Goal: Find contact information: Find contact information

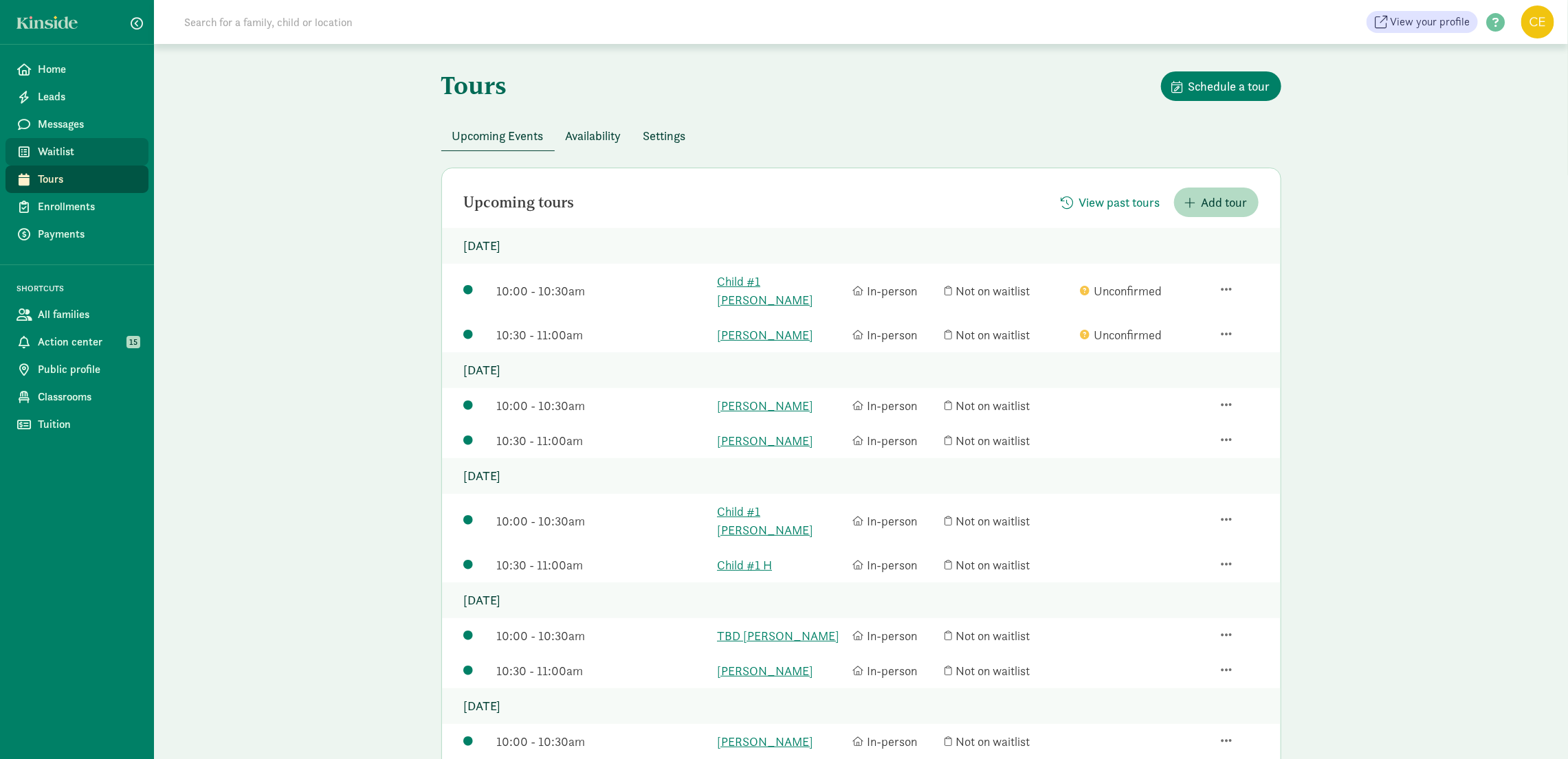
click at [72, 156] on span "Waitlist" at bounding box center [88, 152] width 99 height 17
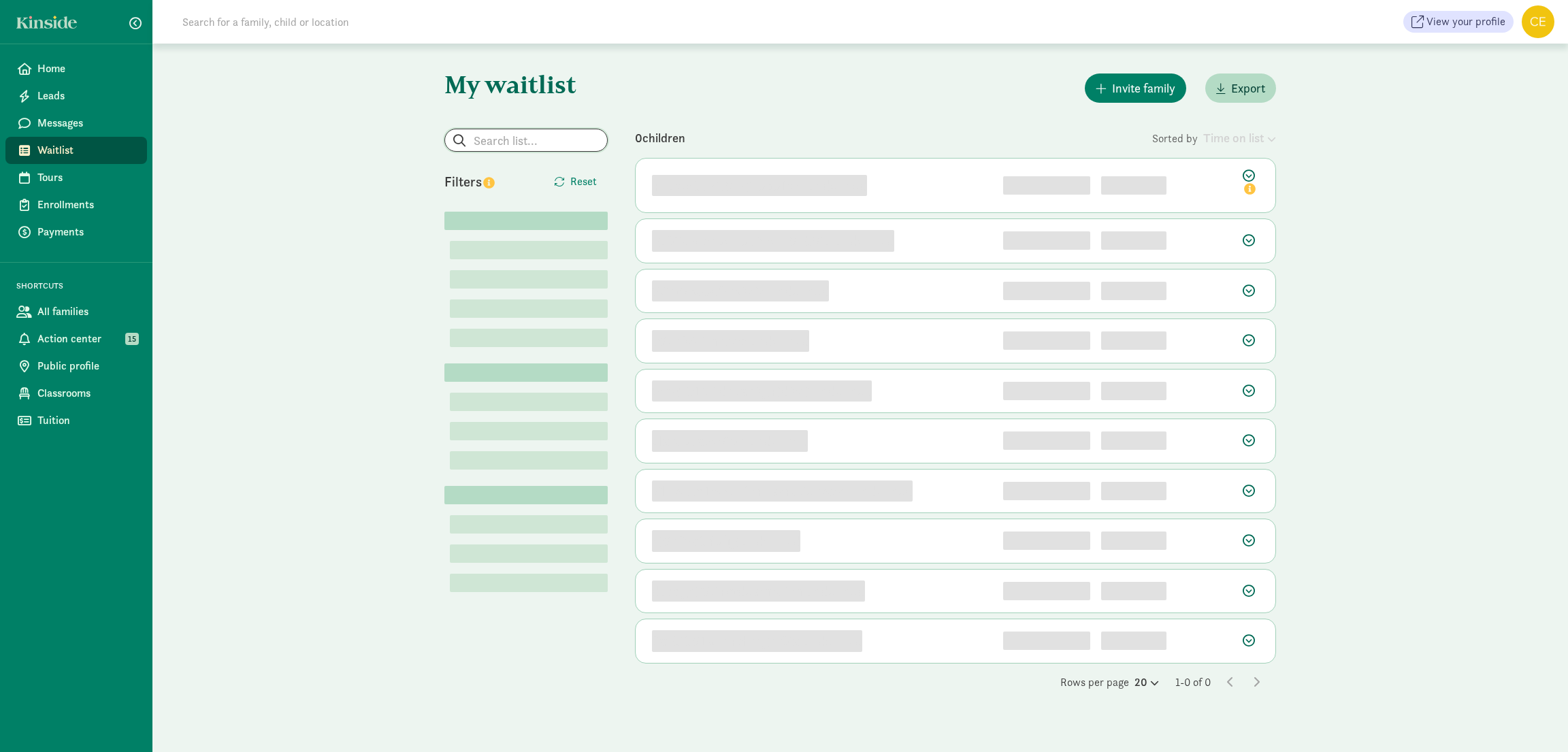
click at [554, 138] on input "search" at bounding box center [526, 140] width 162 height 22
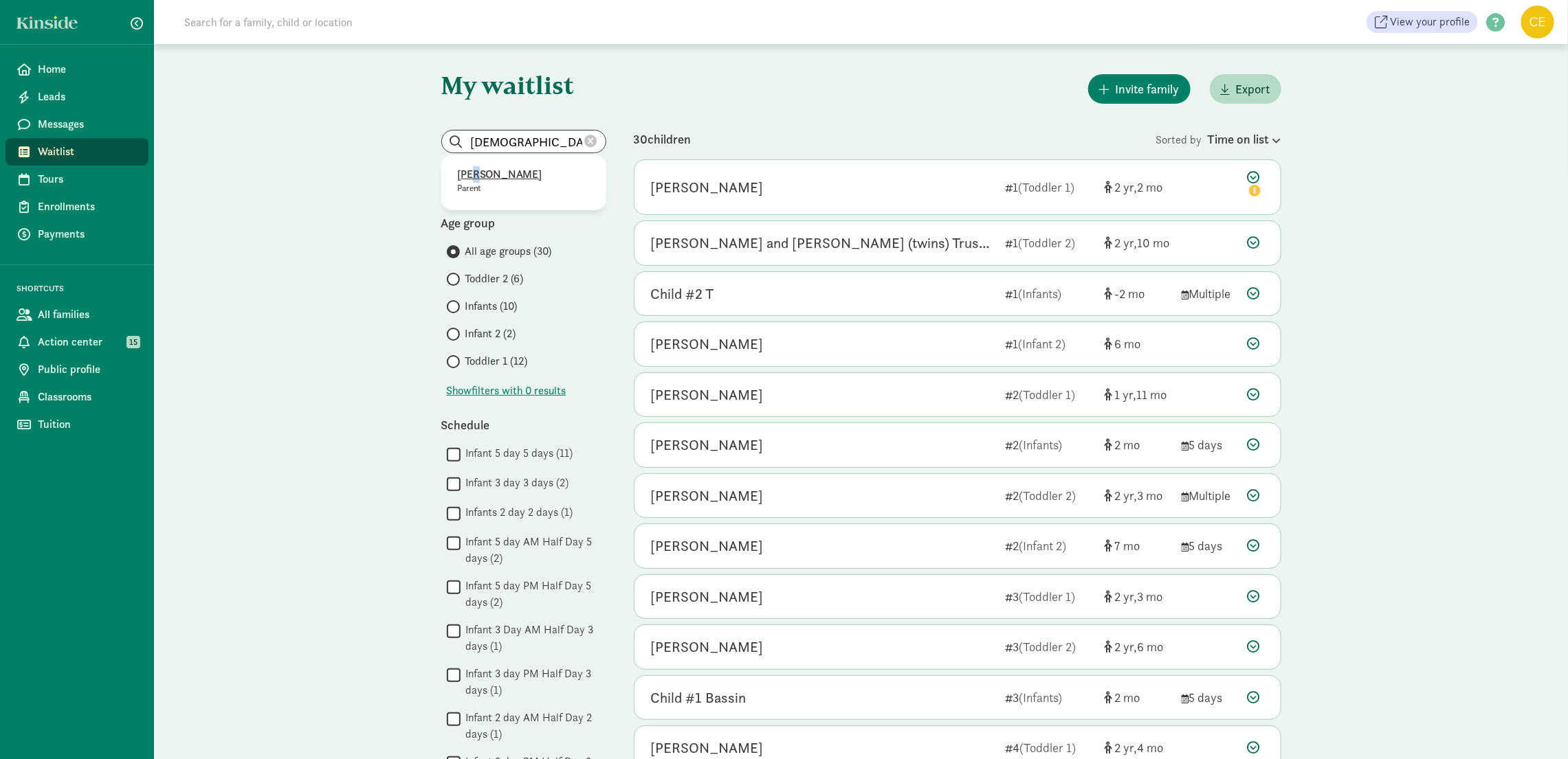
click at [476, 171] on p "[PERSON_NAME]" at bounding box center [524, 174] width 132 height 17
type input "[PERSON_NAME]"
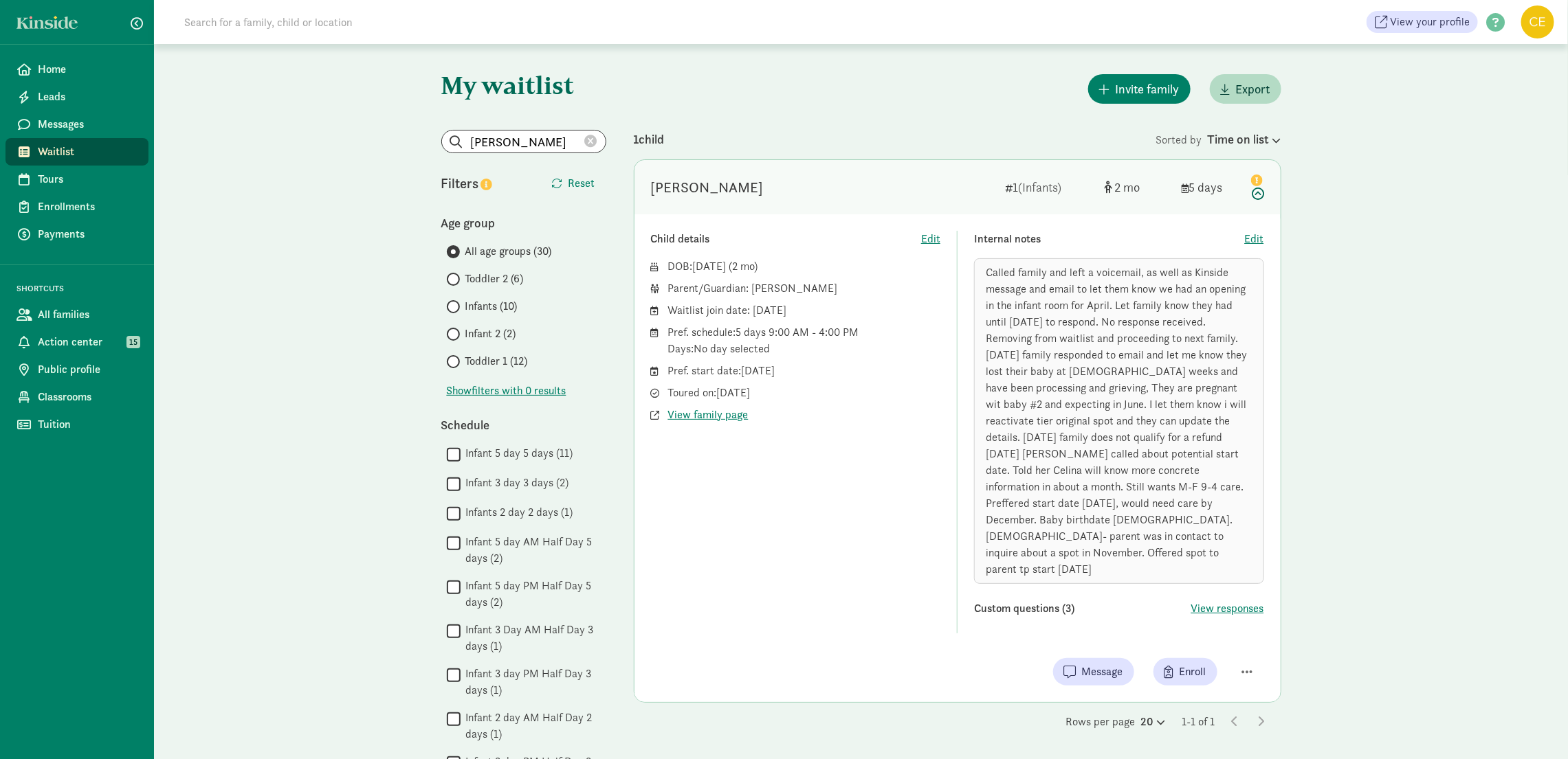
click at [593, 143] on icon at bounding box center [591, 141] width 13 height 13
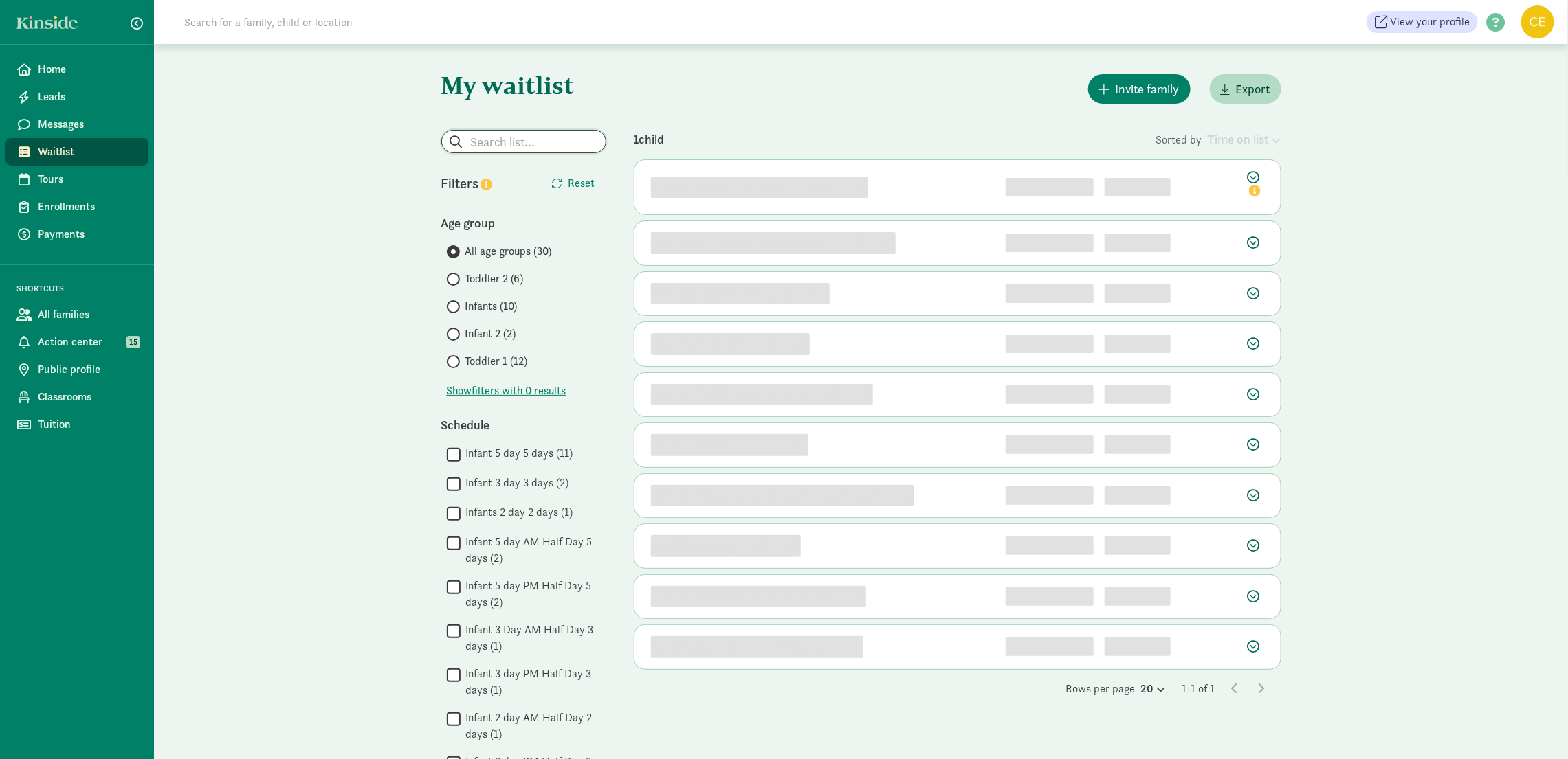
click at [501, 151] on input "search" at bounding box center [524, 141] width 164 height 22
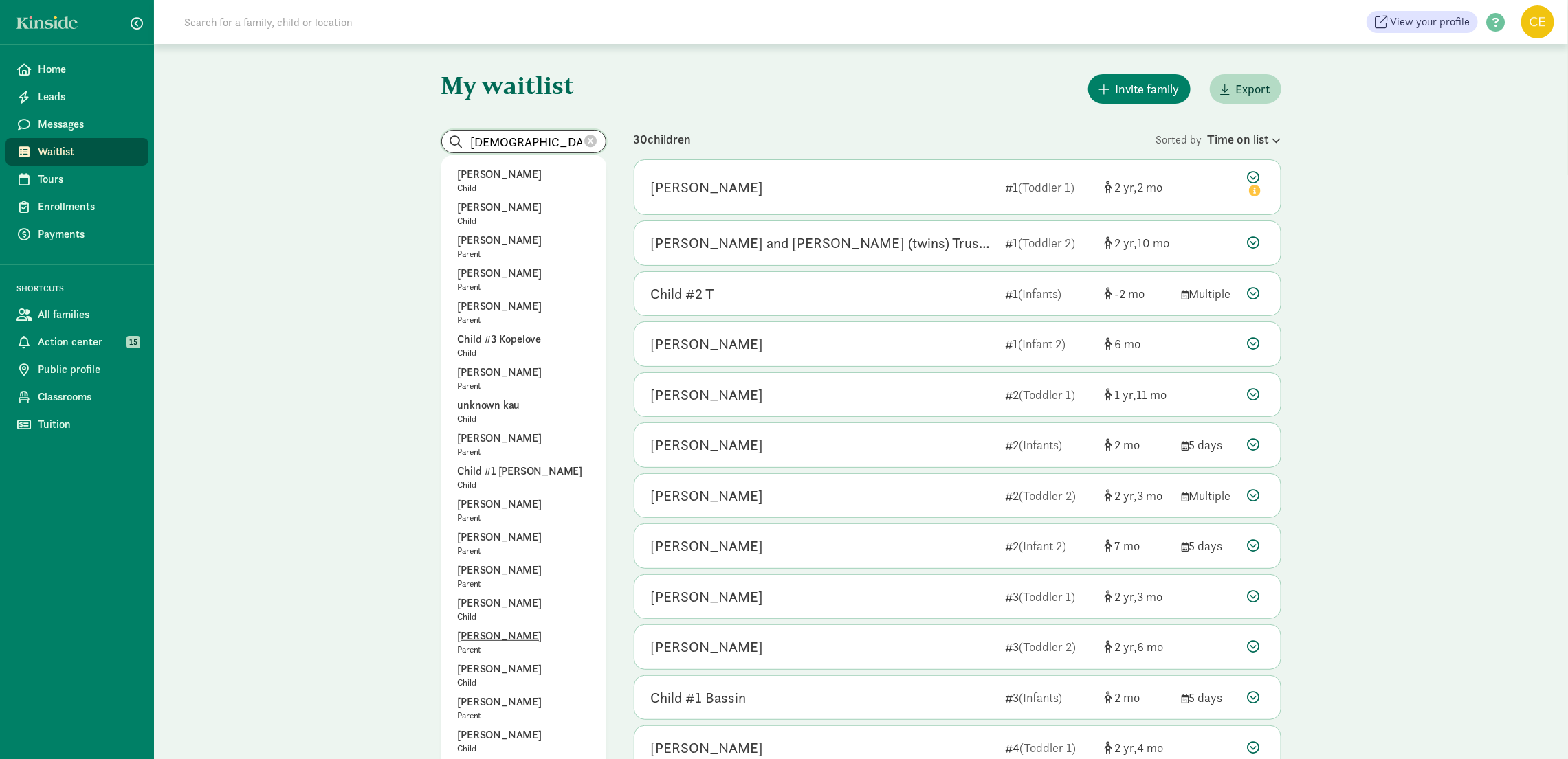
scroll to position [103, 0]
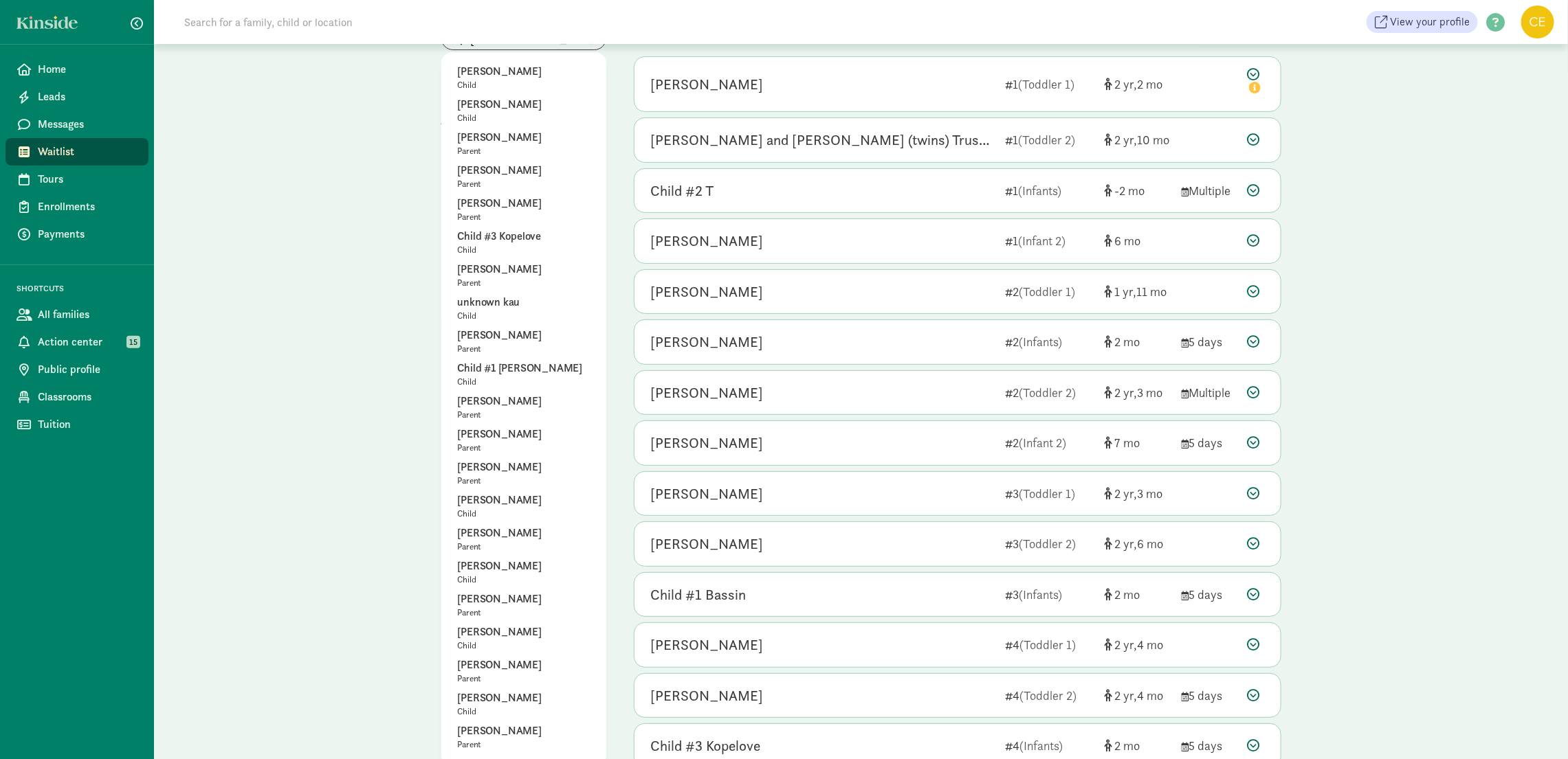
drag, startPoint x: 489, startPoint y: 433, endPoint x: 499, endPoint y: 446, distance: 16.4
click at [489, 434] on p "[PERSON_NAME]" at bounding box center [524, 434] width 132 height 17
type input "[PERSON_NAME]"
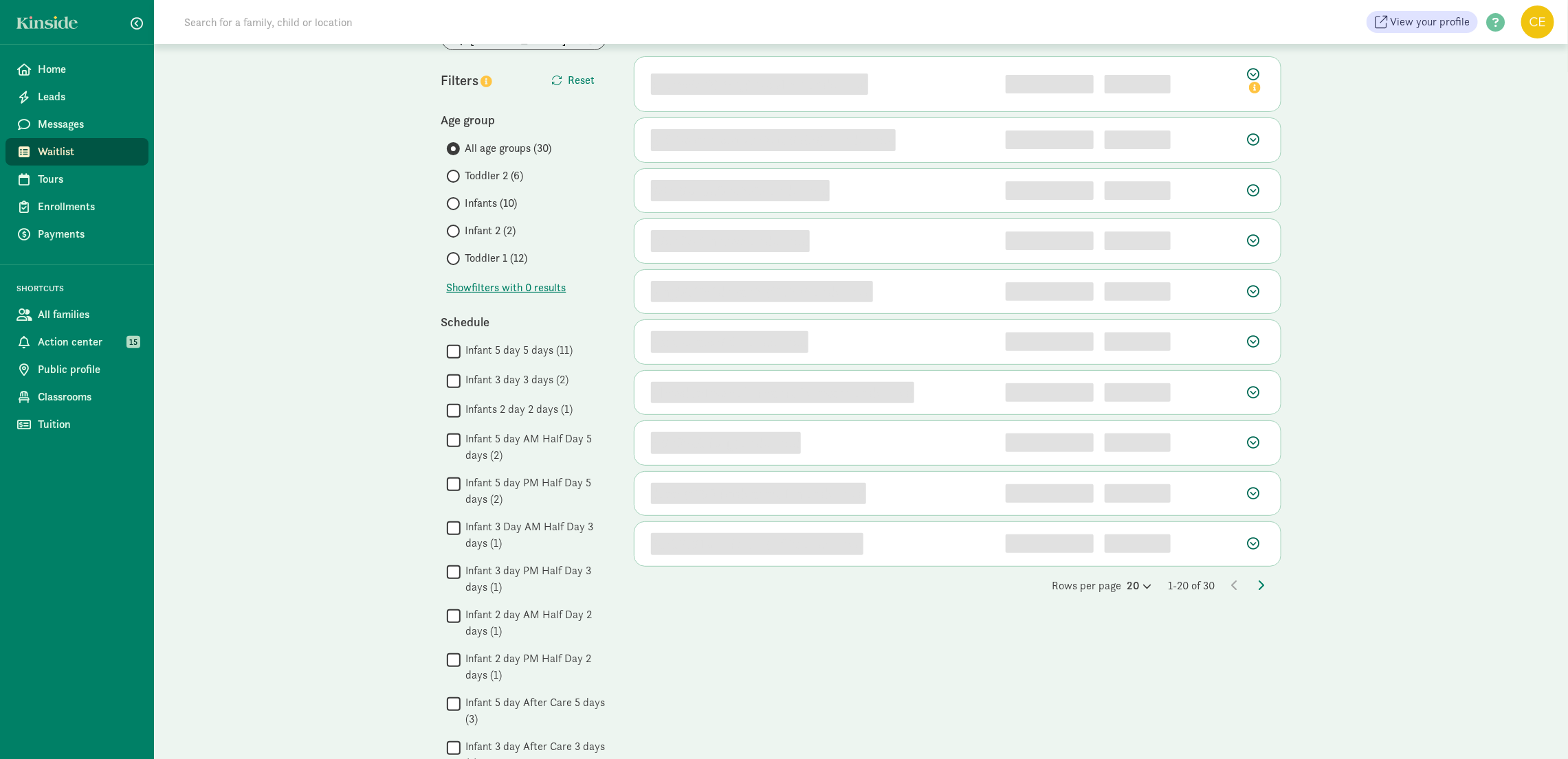
scroll to position [0, 0]
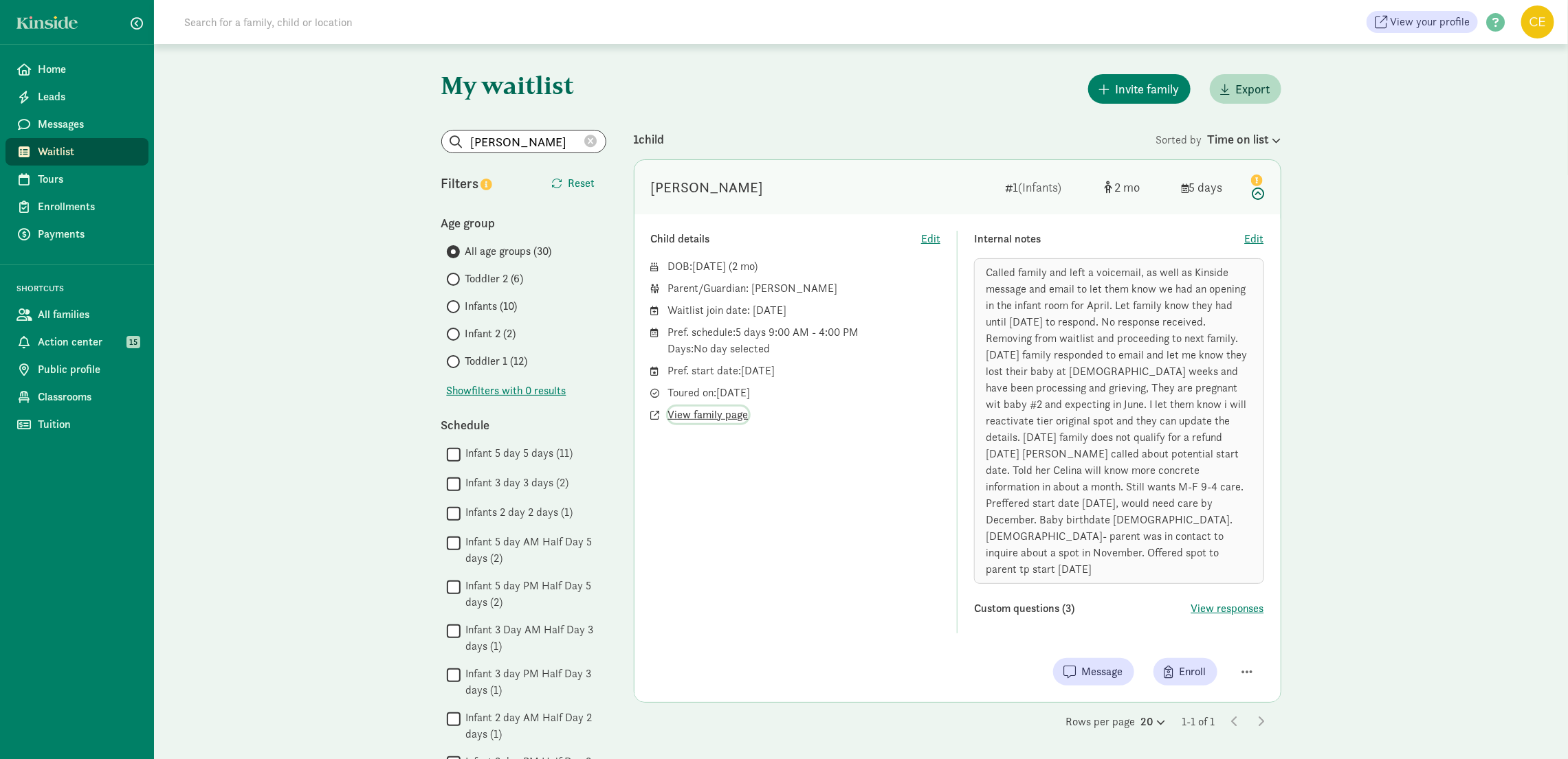
click at [702, 418] on span "View family page" at bounding box center [708, 415] width 81 height 17
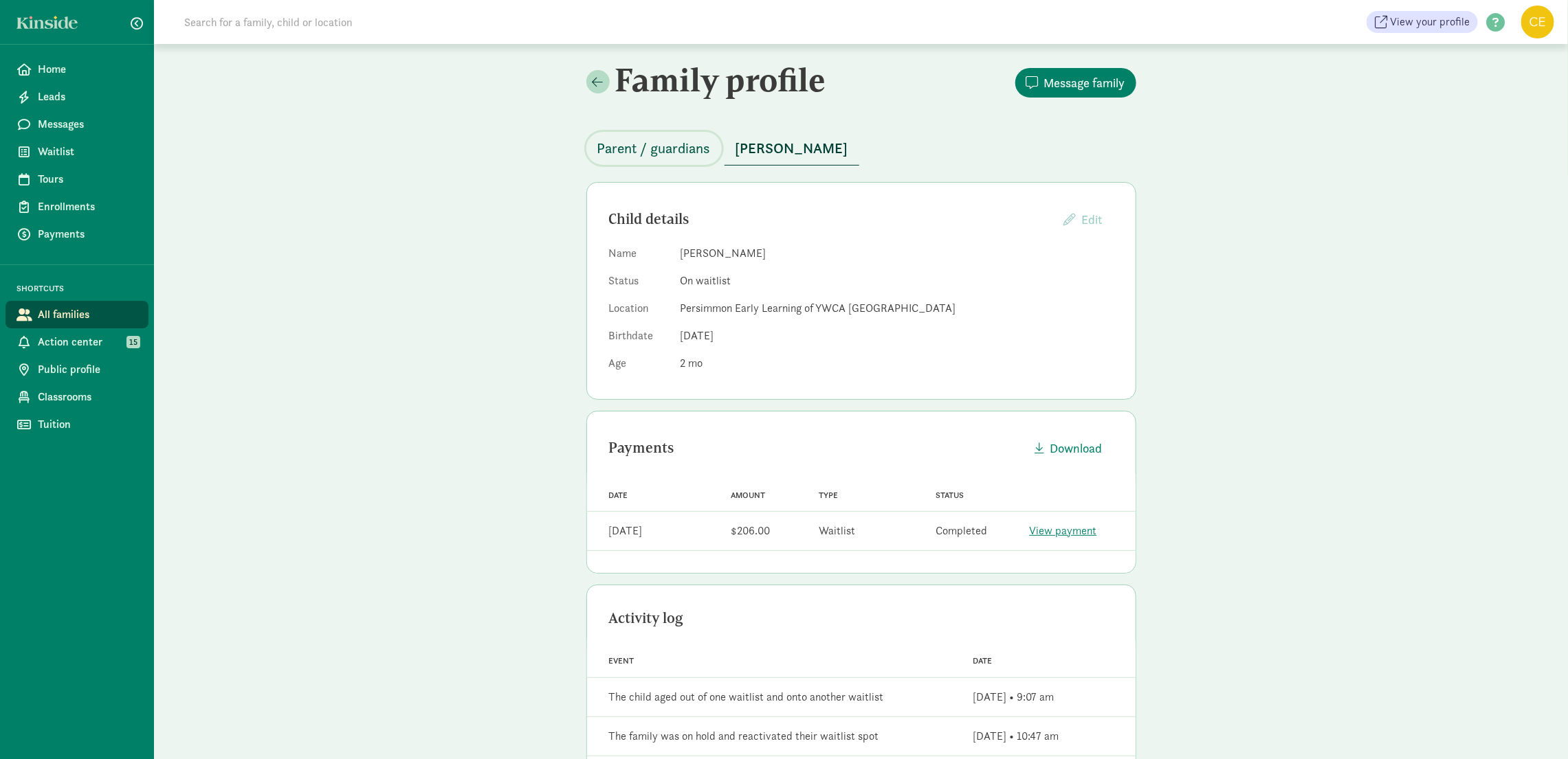
click at [670, 151] on span "Parent / guardians" at bounding box center [654, 148] width 114 height 22
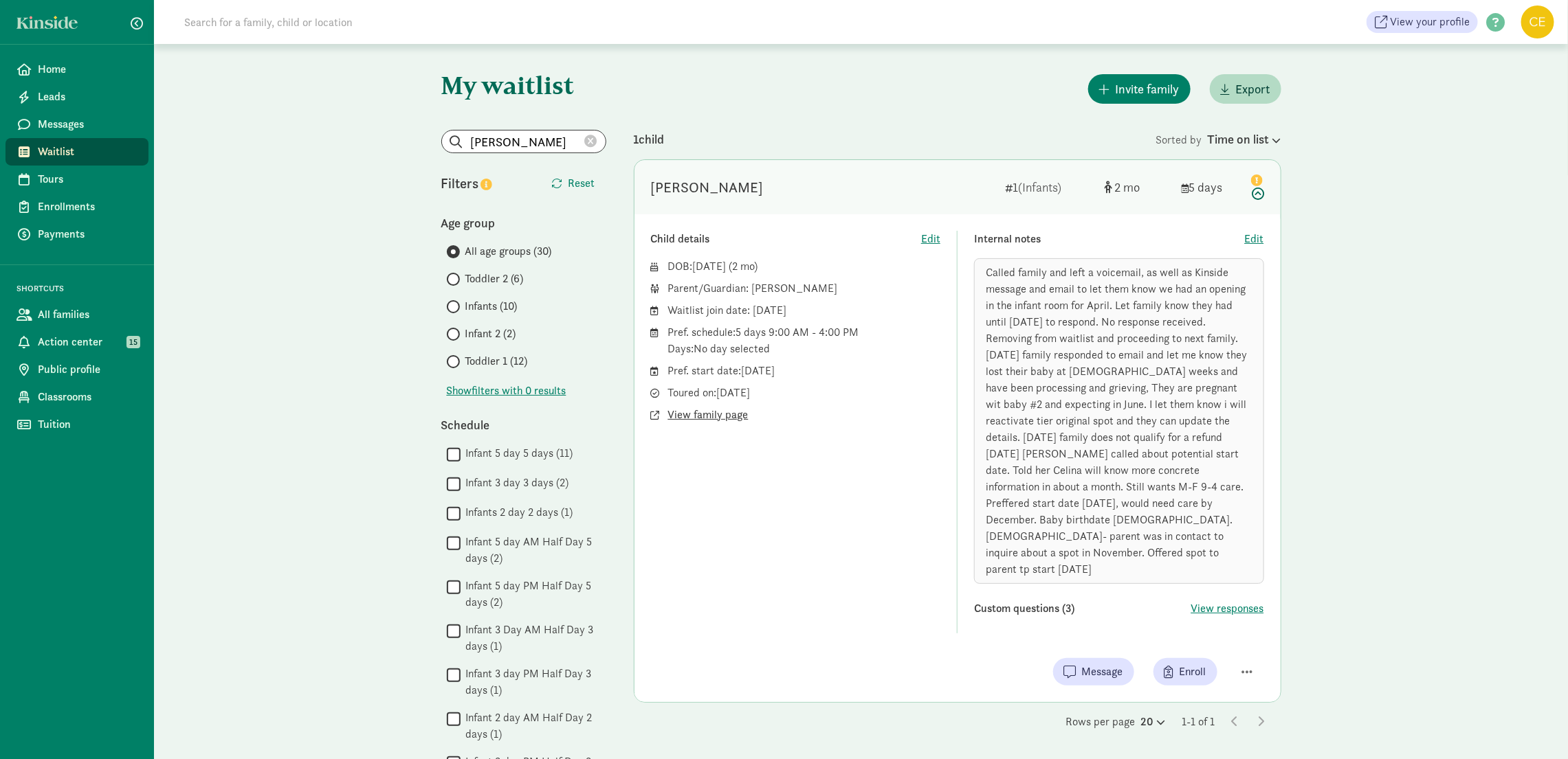
click at [705, 415] on span "View family page" at bounding box center [708, 415] width 81 height 17
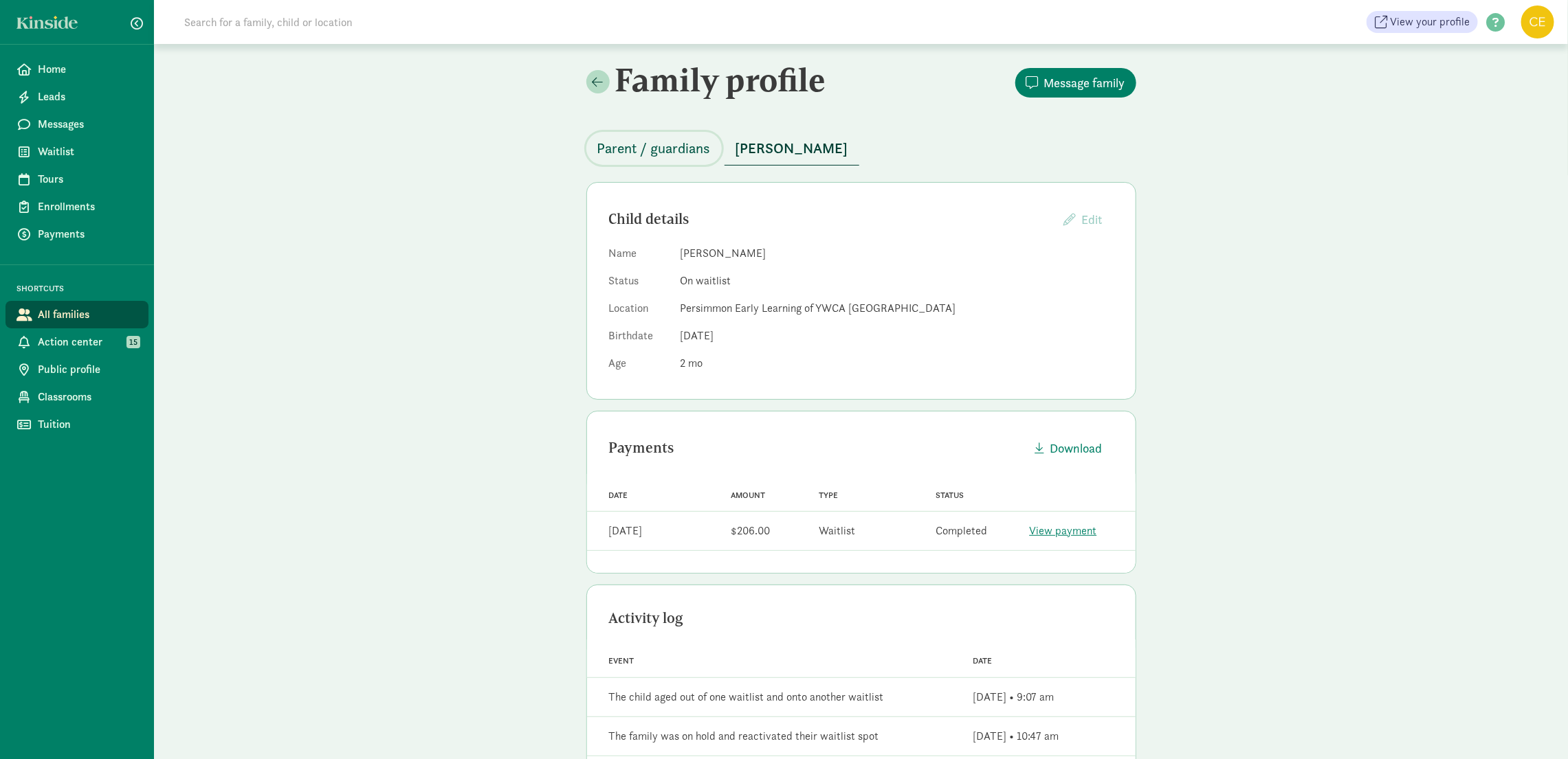
click at [675, 139] on span "Parent / guardians" at bounding box center [654, 148] width 114 height 22
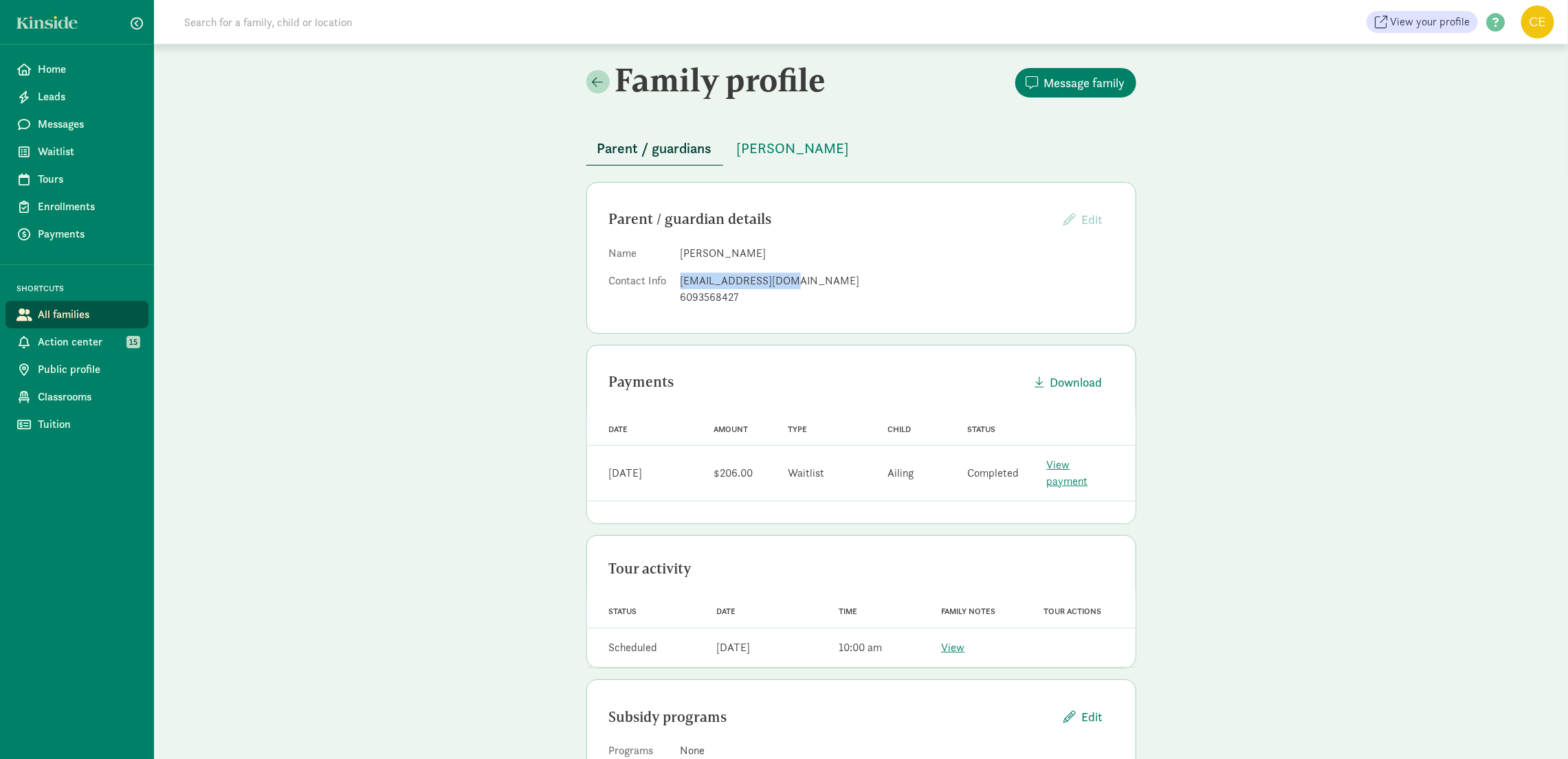
drag, startPoint x: 790, startPoint y: 277, endPoint x: 675, endPoint y: 272, distance: 115.1
click at [675, 272] on dl "Name [PERSON_NAME] Contact Info [EMAIL_ADDRESS][DOMAIN_NAME] 6093568427" at bounding box center [861, 278] width 504 height 66
copy div "[EMAIL_ADDRESS][DOMAIN_NAME]"
